Goal: Transaction & Acquisition: Subscribe to service/newsletter

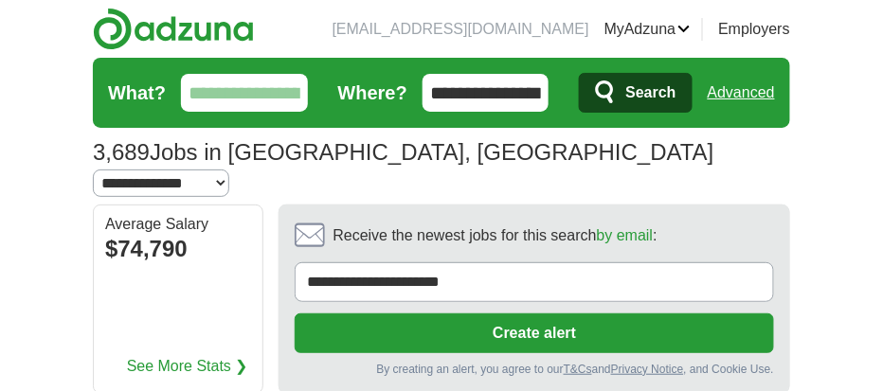
click at [210, 94] on input "What?" at bounding box center [244, 93] width 127 height 38
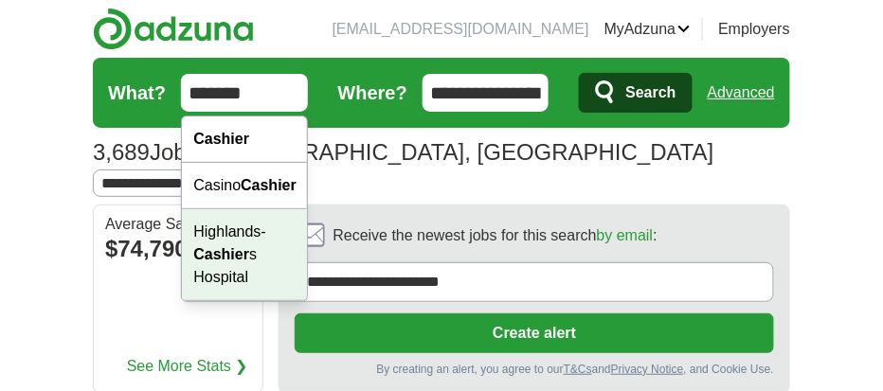
type input "*******"
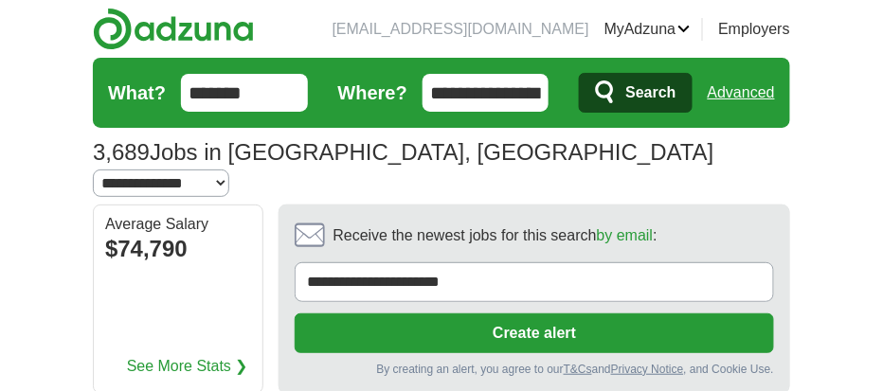
click at [650, 86] on span "Search" at bounding box center [651, 93] width 50 height 38
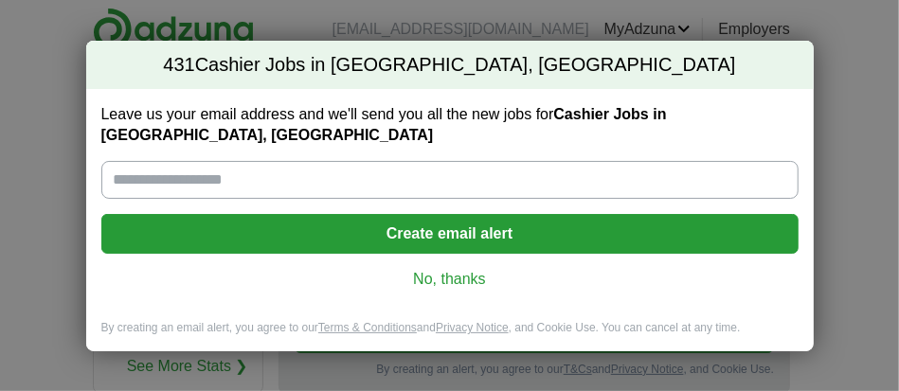
click at [247, 166] on input "Leave us your email address and we'll send you all the new jobs for Cashier Job…" at bounding box center [450, 180] width 698 height 38
type input "**********"
click at [467, 220] on button "Create email alert" at bounding box center [450, 234] width 698 height 40
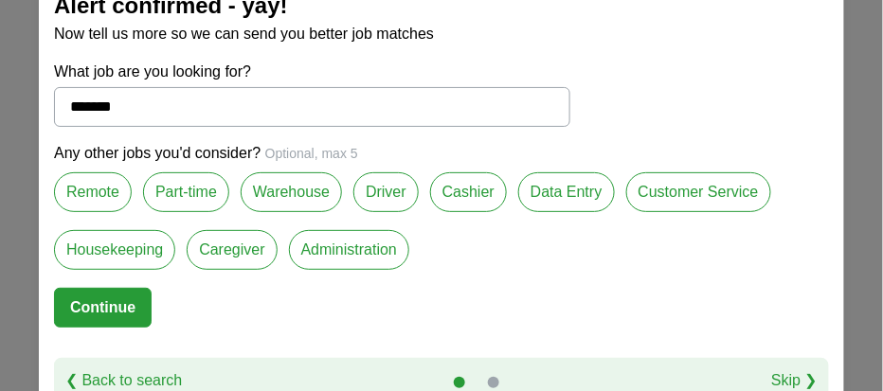
click at [191, 198] on label "Part-time" at bounding box center [186, 193] width 86 height 40
click at [478, 179] on label "Cashier" at bounding box center [468, 193] width 77 height 40
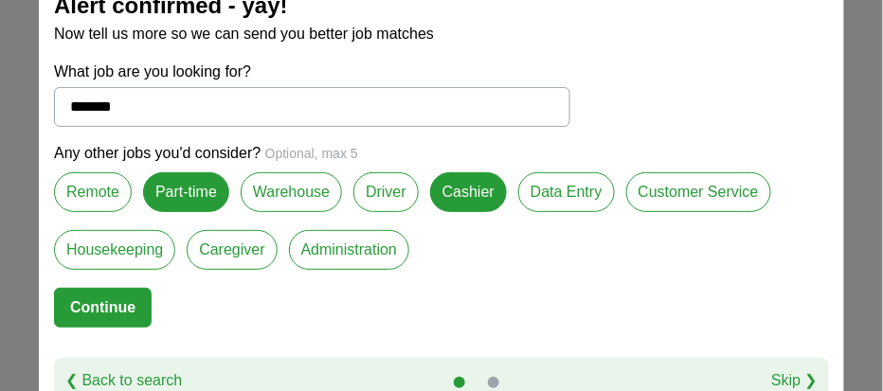
click at [75, 309] on button "Continue" at bounding box center [103, 308] width 98 height 40
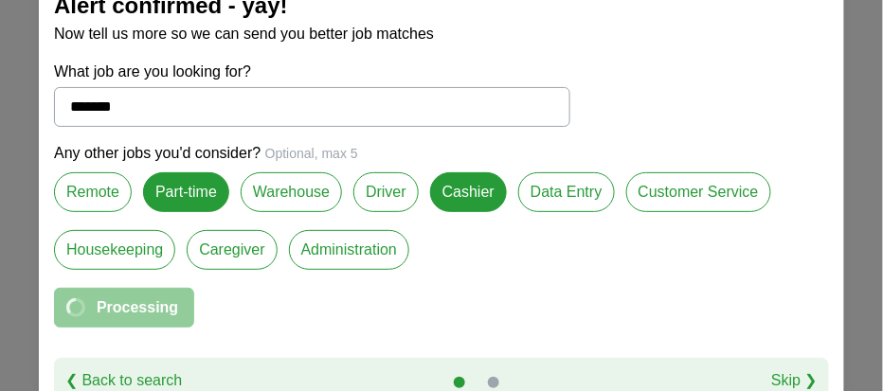
select select "*"
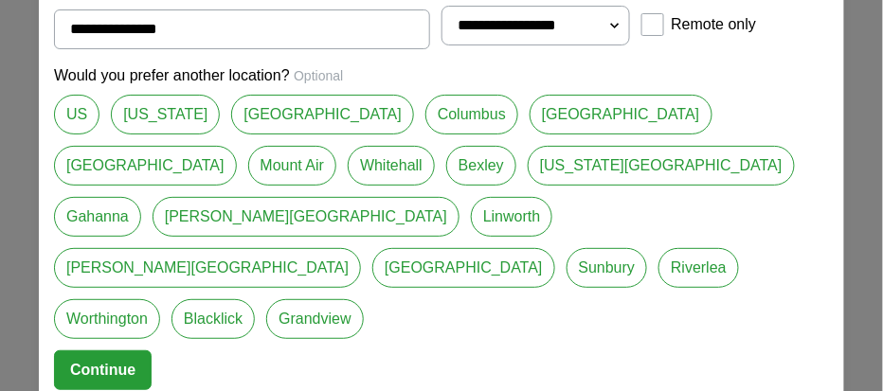
click at [237, 171] on link "[GEOGRAPHIC_DATA]" at bounding box center [145, 166] width 183 height 40
type input "**********"
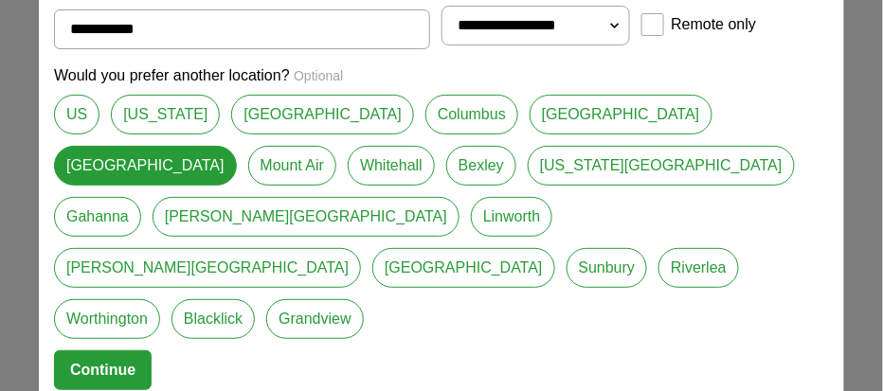
click at [69, 351] on button "Continue" at bounding box center [103, 371] width 98 height 40
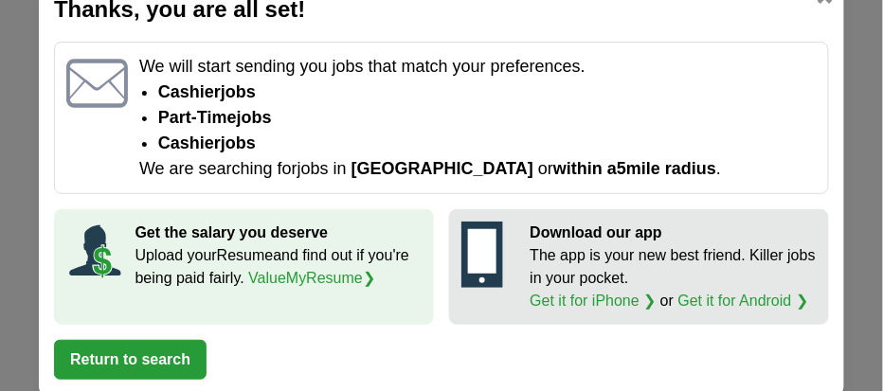
scroll to position [12, 0]
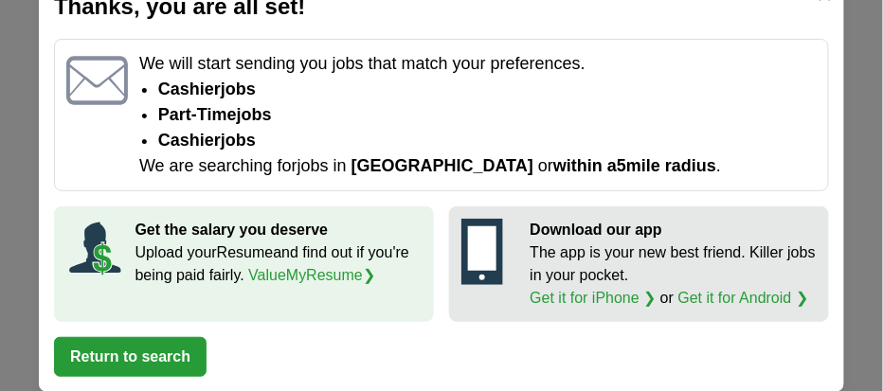
click at [134, 356] on button "Return to search" at bounding box center [130, 357] width 153 height 40
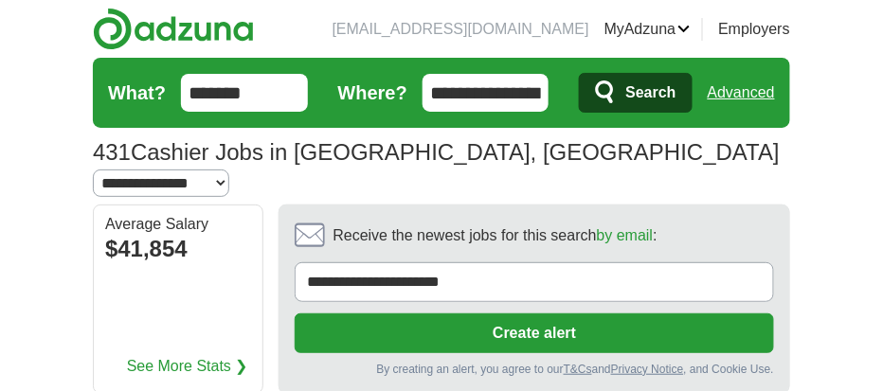
click at [229, 170] on select "**********" at bounding box center [161, 183] width 136 height 27
select select "*"
click at [229, 170] on select "**********" at bounding box center [161, 183] width 136 height 27
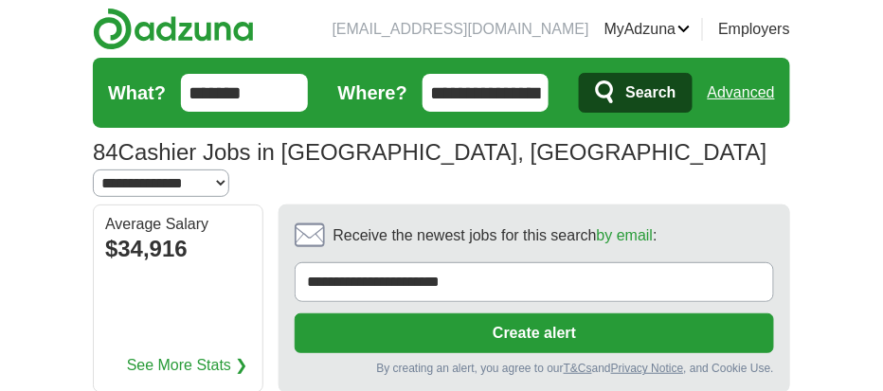
click at [488, 314] on button "Create alert" at bounding box center [535, 334] width 480 height 40
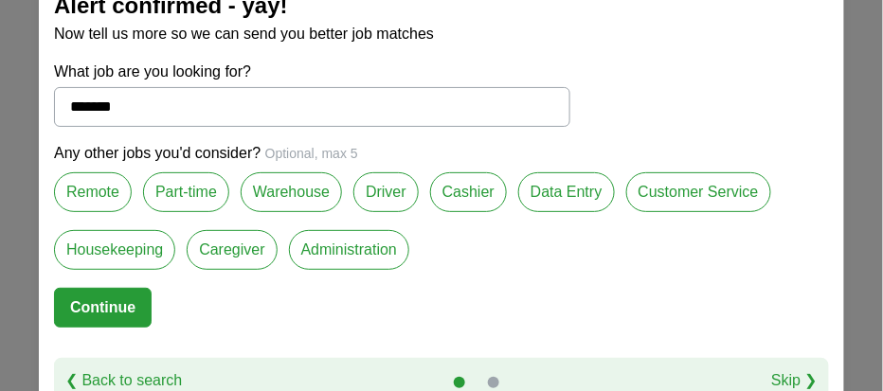
scroll to position [26, 0]
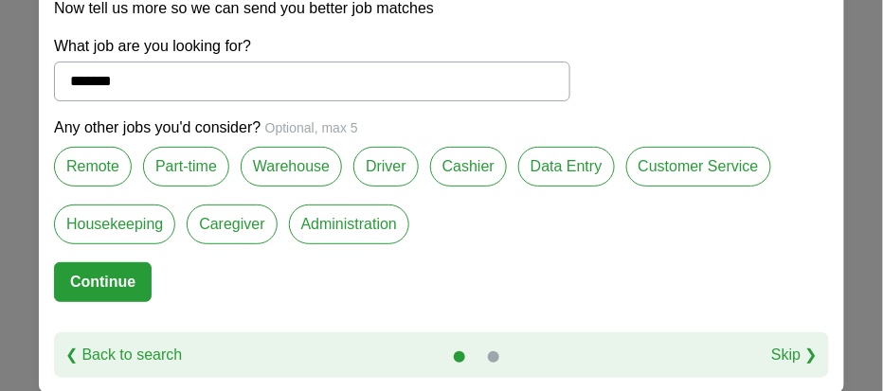
click at [208, 172] on label "Part-time" at bounding box center [186, 167] width 86 height 40
drag, startPoint x: 445, startPoint y: 170, endPoint x: 494, endPoint y: 186, distance: 51.9
click at [445, 170] on label "Cashier" at bounding box center [468, 167] width 77 height 40
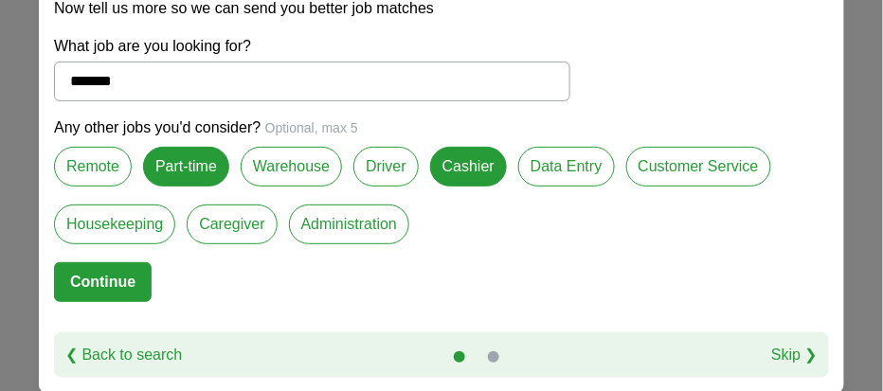
click at [106, 273] on button "Continue" at bounding box center [103, 283] width 98 height 40
select select "*"
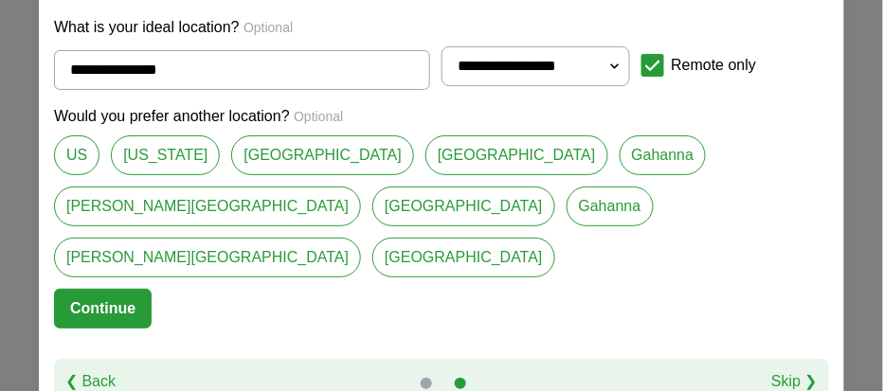
scroll to position [1027, 0]
click at [586, 234] on div "Would you prefer another location? Optional US Ohio Franklin County Westerville…" at bounding box center [441, 197] width 775 height 184
click at [426, 175] on link "[GEOGRAPHIC_DATA]" at bounding box center [517, 156] width 183 height 40
type input "**********"
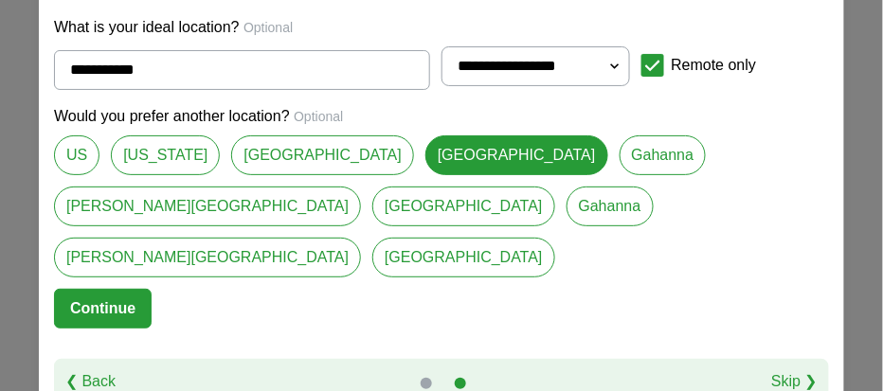
click at [95, 289] on button "Continue" at bounding box center [103, 309] width 98 height 40
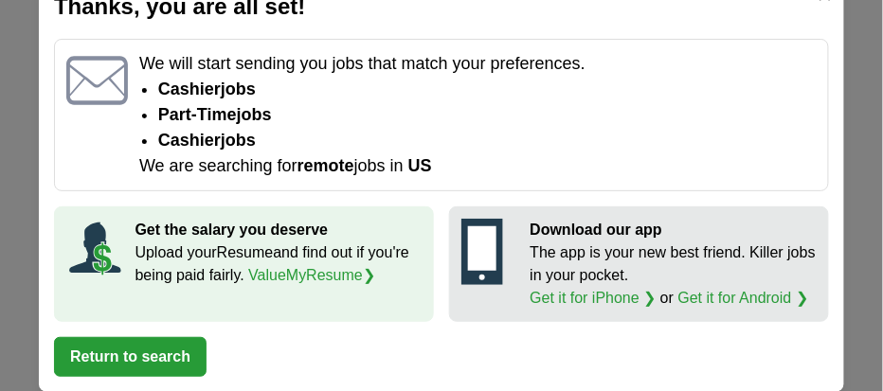
scroll to position [0, 0]
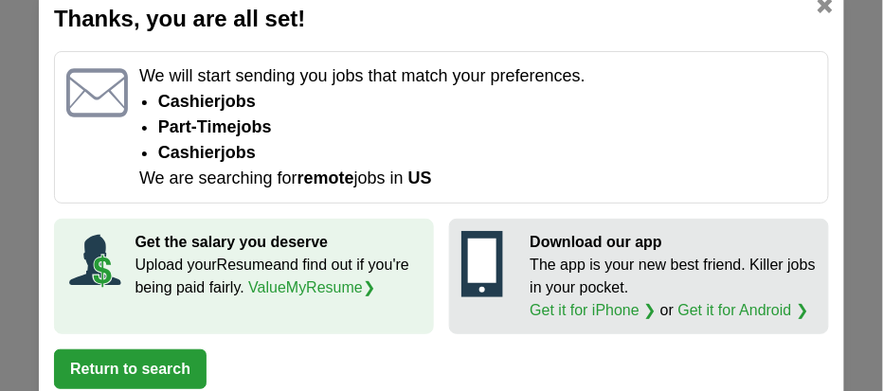
click at [703, 85] on p "We will start sending you jobs that match your preferences." at bounding box center [478, 77] width 678 height 26
click at [295, 290] on link "ValueMyResume ❯" at bounding box center [311, 288] width 127 height 16
